Goal: Find specific page/section: Find specific page/section

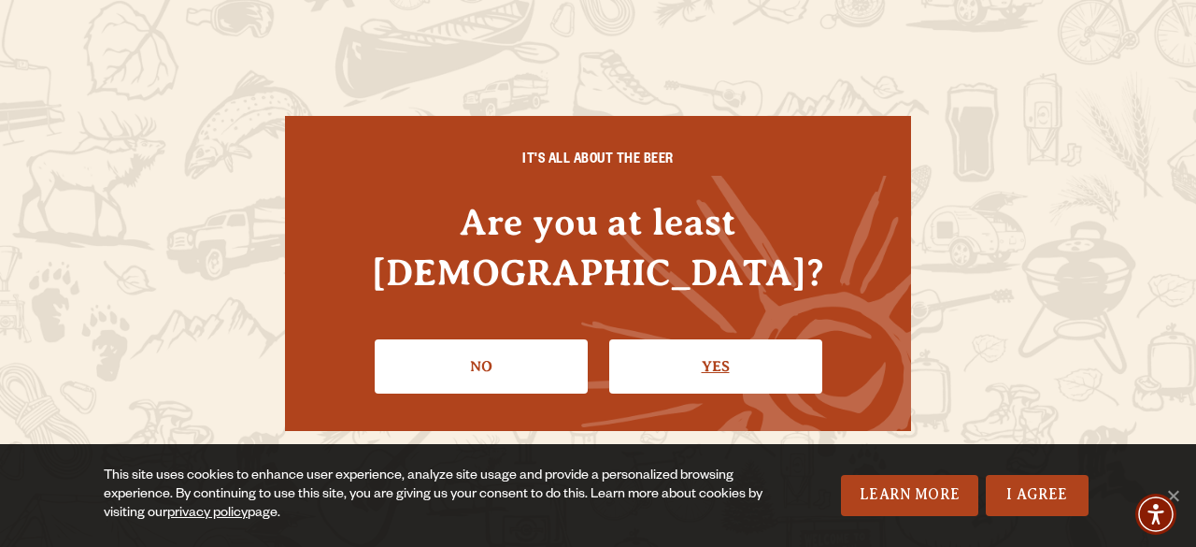
click at [677, 339] on link "Yes" at bounding box center [715, 366] width 213 height 54
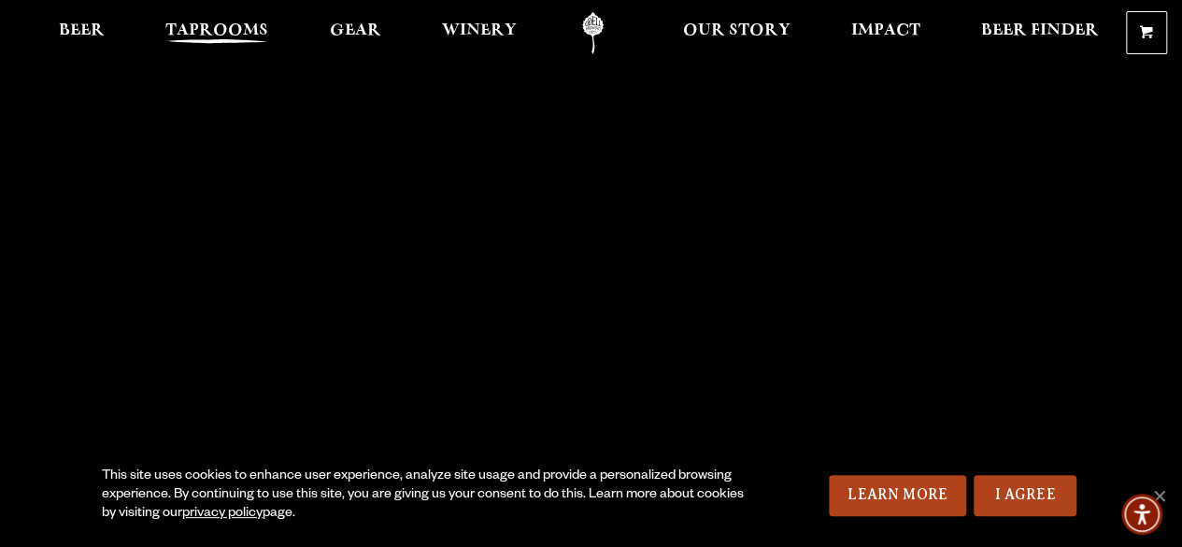
click at [245, 25] on span "Taprooms" at bounding box center [216, 30] width 103 height 15
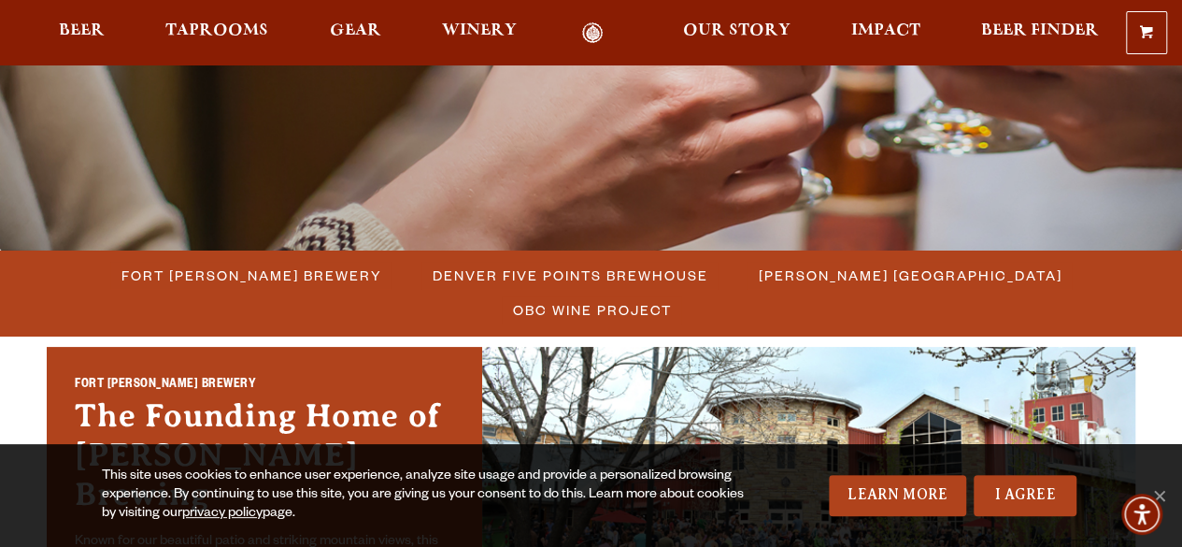
scroll to position [358, 0]
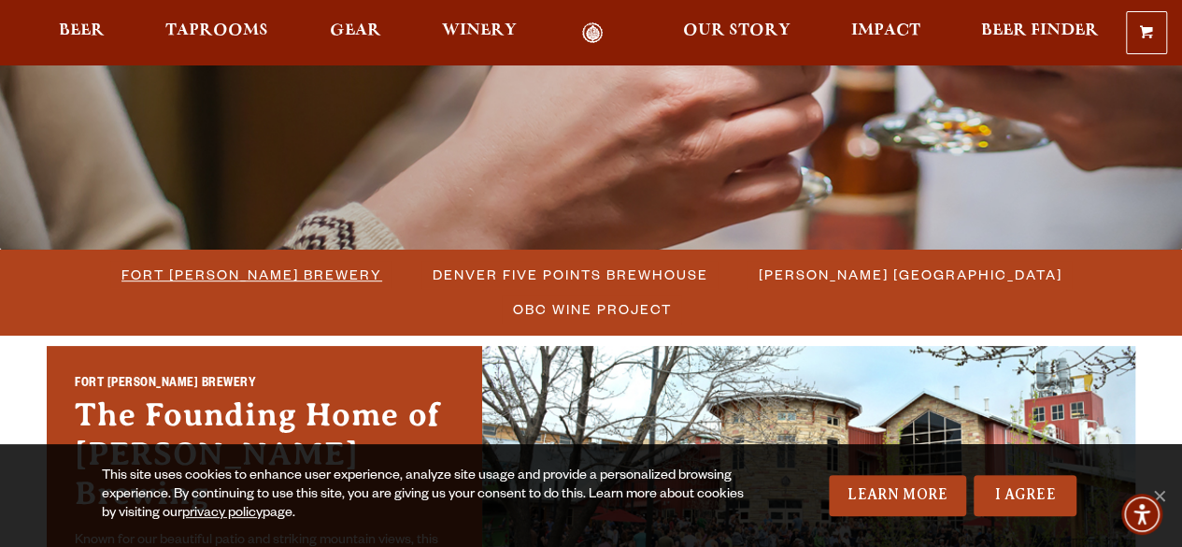
click at [140, 263] on span "Fort [PERSON_NAME] Brewery" at bounding box center [251, 274] width 261 height 27
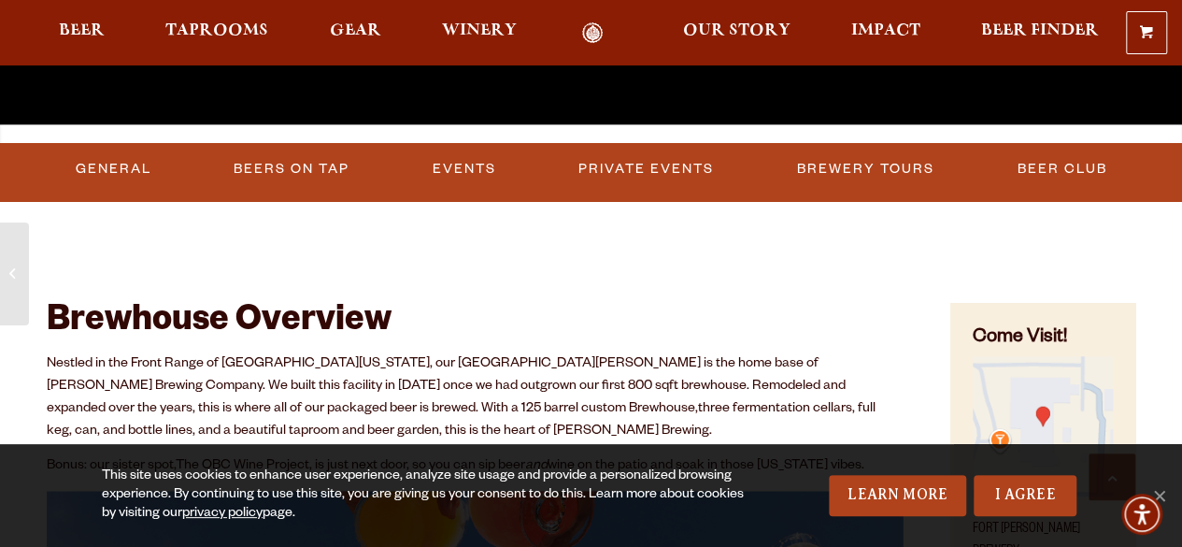
scroll to position [542, 0]
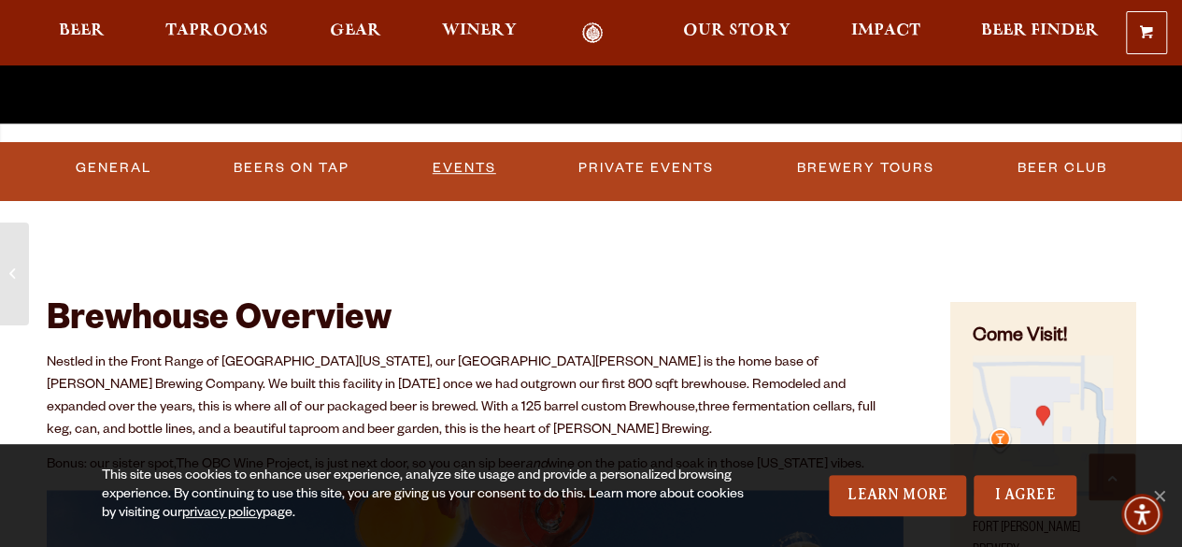
click at [484, 160] on link "Events" at bounding box center [464, 168] width 79 height 43
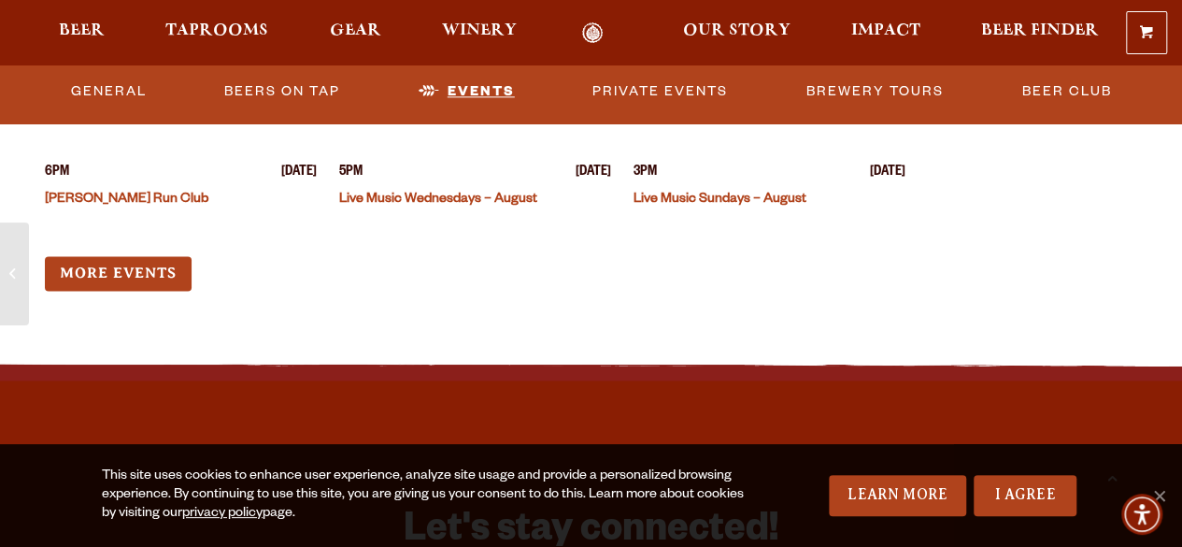
scroll to position [4704, 0]
